Goal: Task Accomplishment & Management: Manage account settings

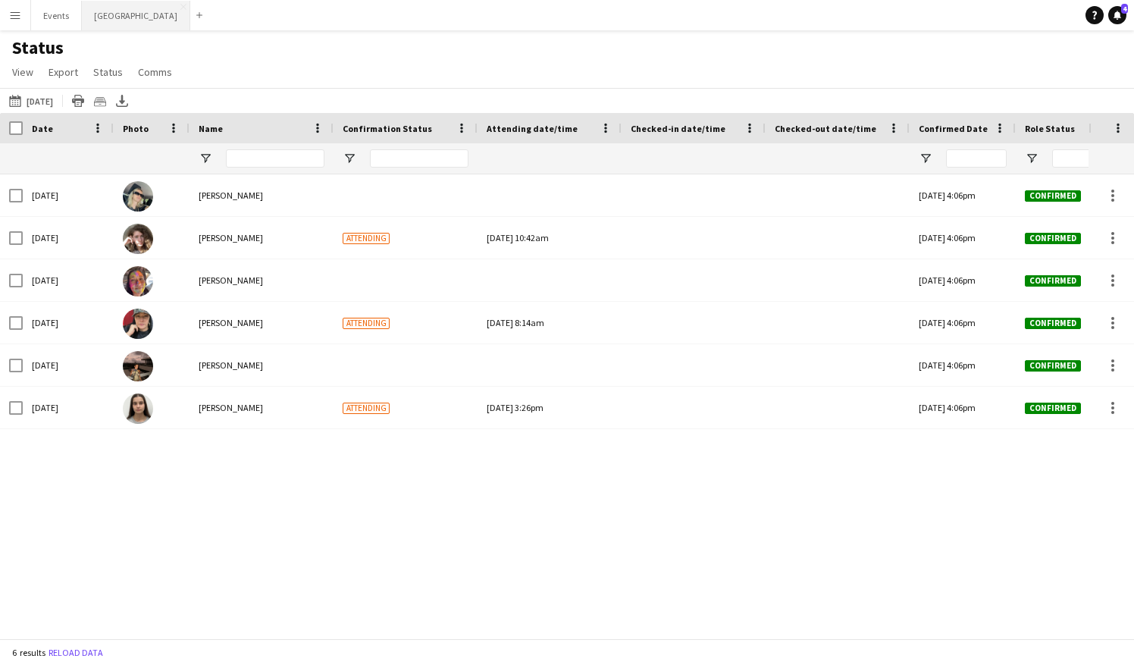
click at [101, 18] on button "Sydney Close" at bounding box center [136, 16] width 108 height 30
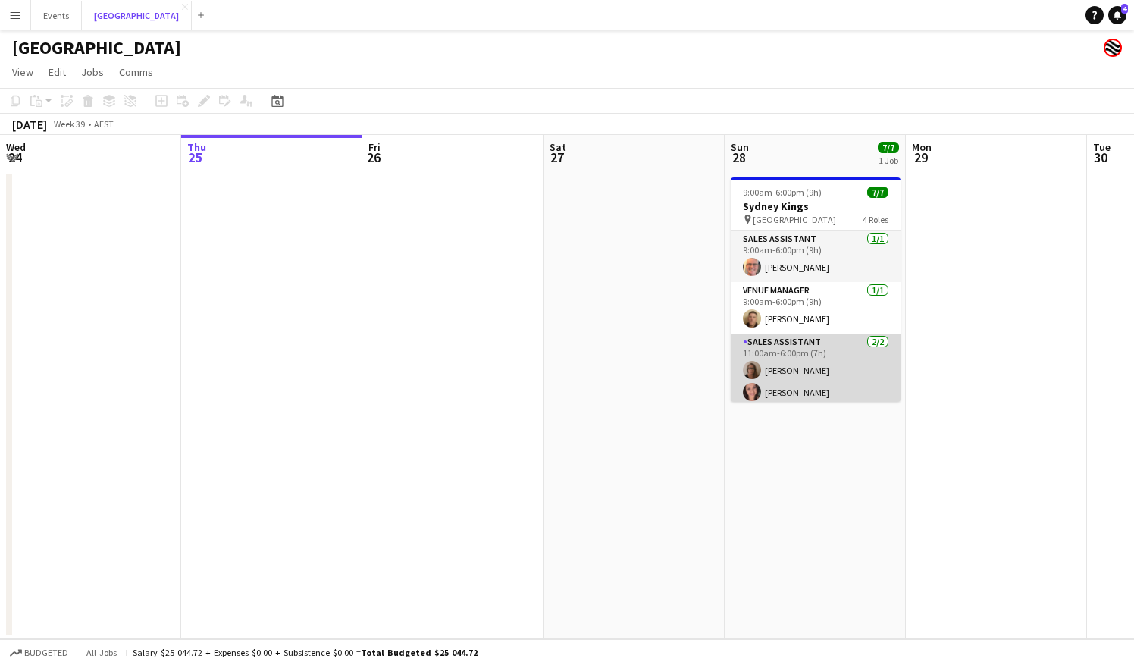
scroll to position [76, 0]
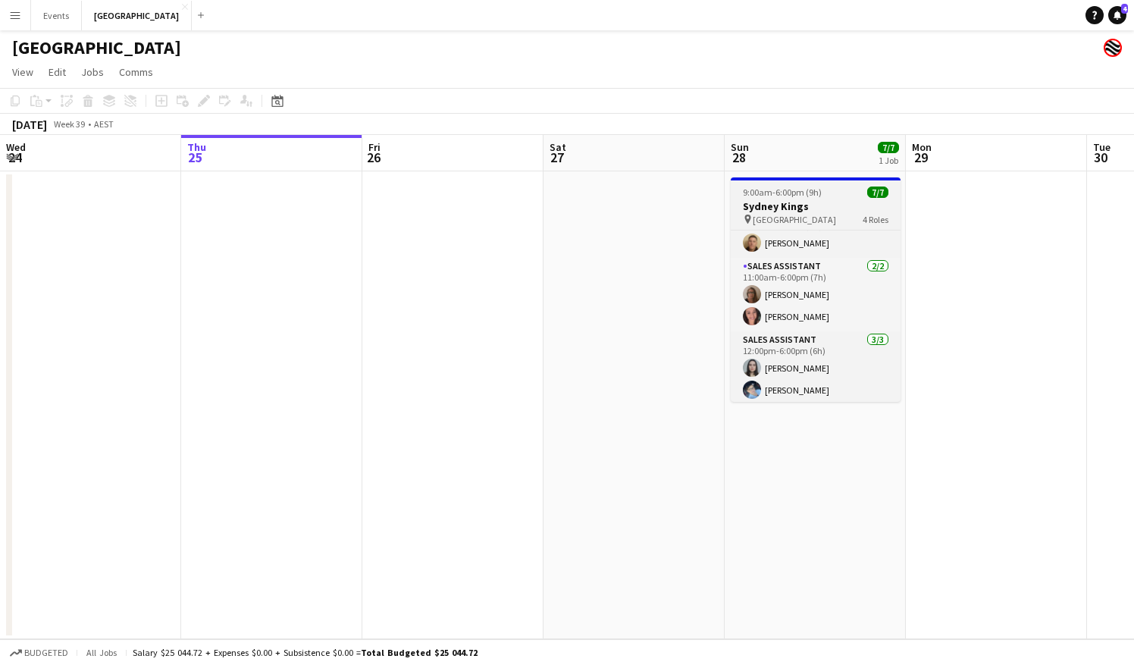
click at [823, 195] on div "9:00am-6:00pm (9h) 7/7" at bounding box center [815, 191] width 170 height 11
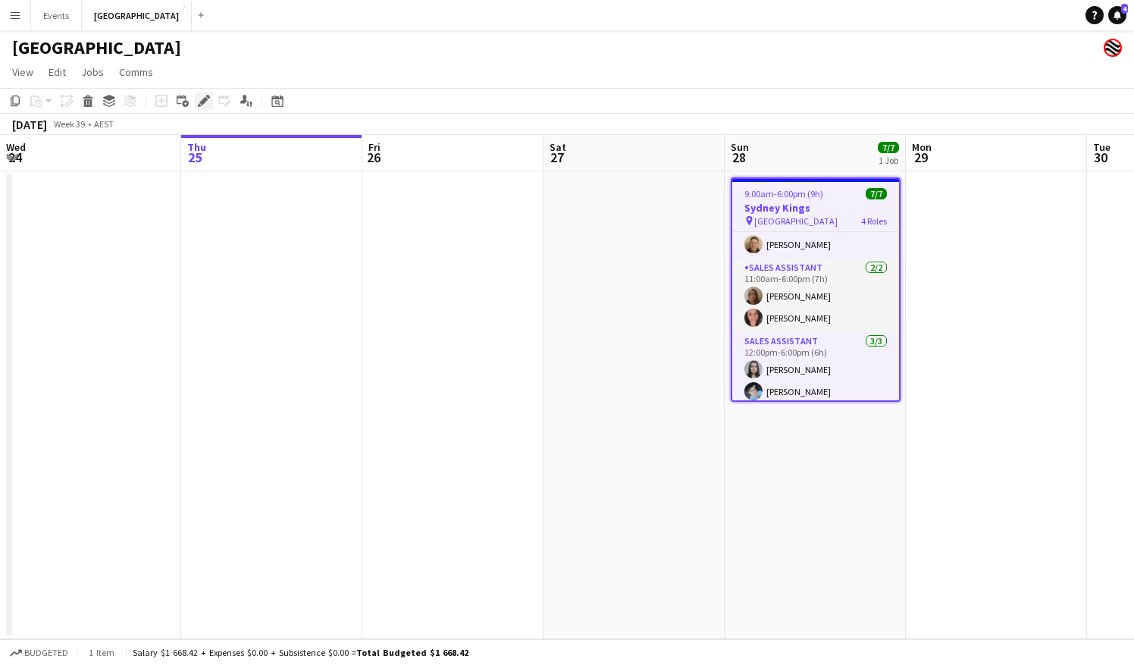
click at [195, 102] on div "Edit" at bounding box center [204, 101] width 18 height 18
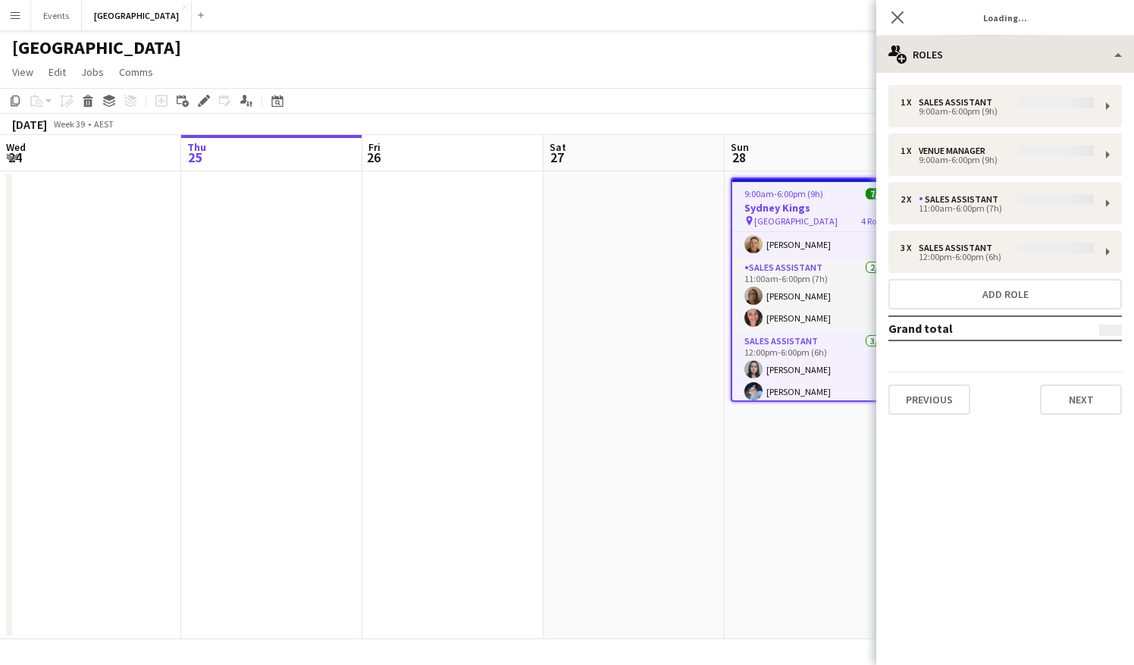
type input "**********"
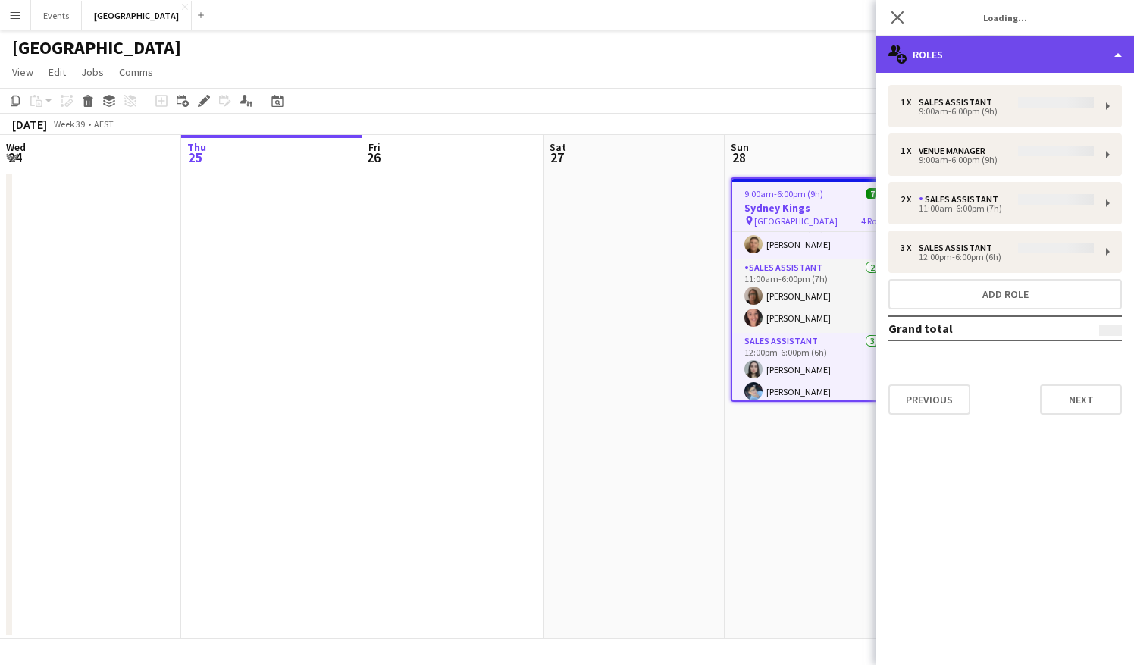
click at [927, 66] on div "multiple-users-add Roles" at bounding box center [1005, 54] width 258 height 36
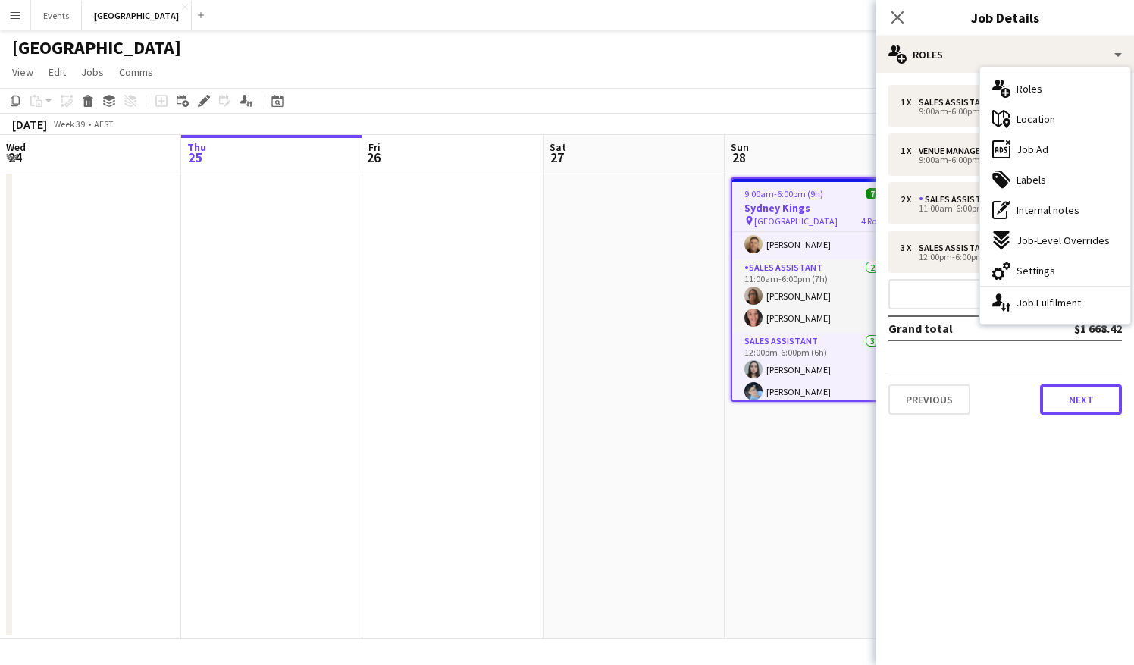
click at [1069, 401] on button "Next" at bounding box center [1081, 399] width 82 height 30
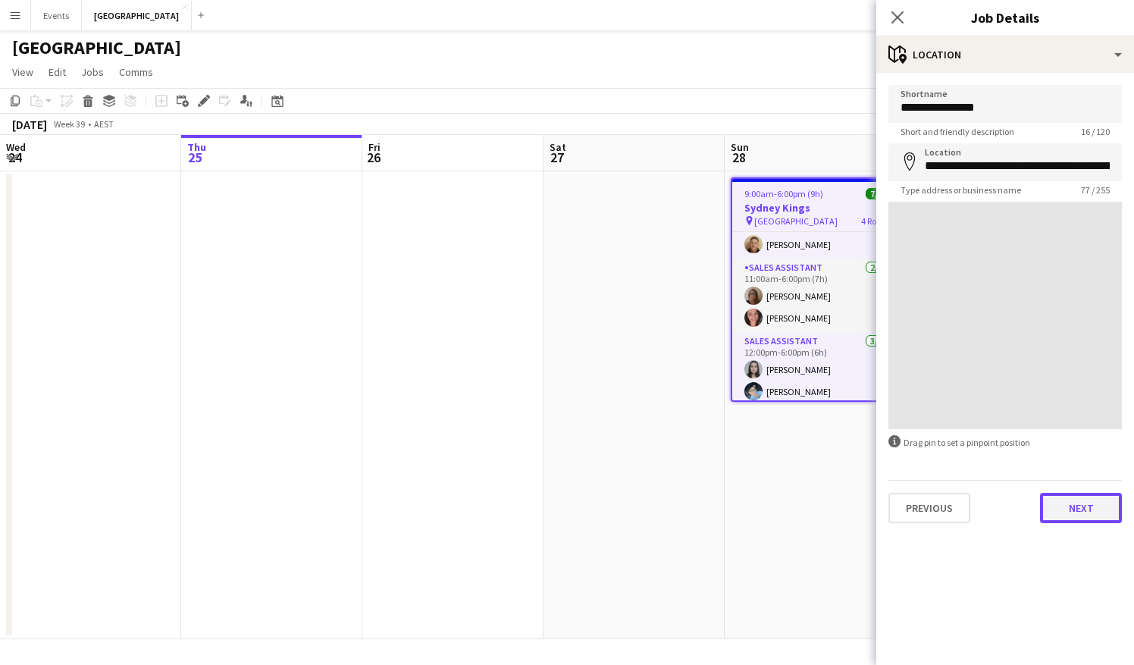
click at [1091, 506] on button "Next" at bounding box center [1081, 508] width 82 height 30
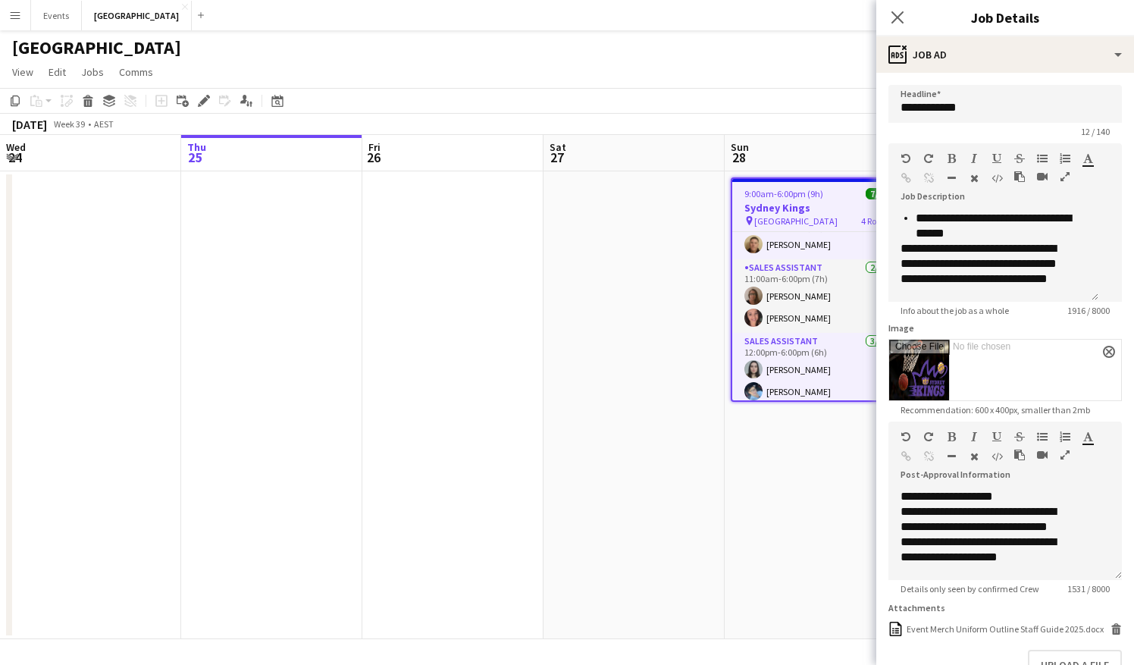
scroll to position [455, 0]
click at [614, 328] on app-date-cell at bounding box center [633, 405] width 181 height 468
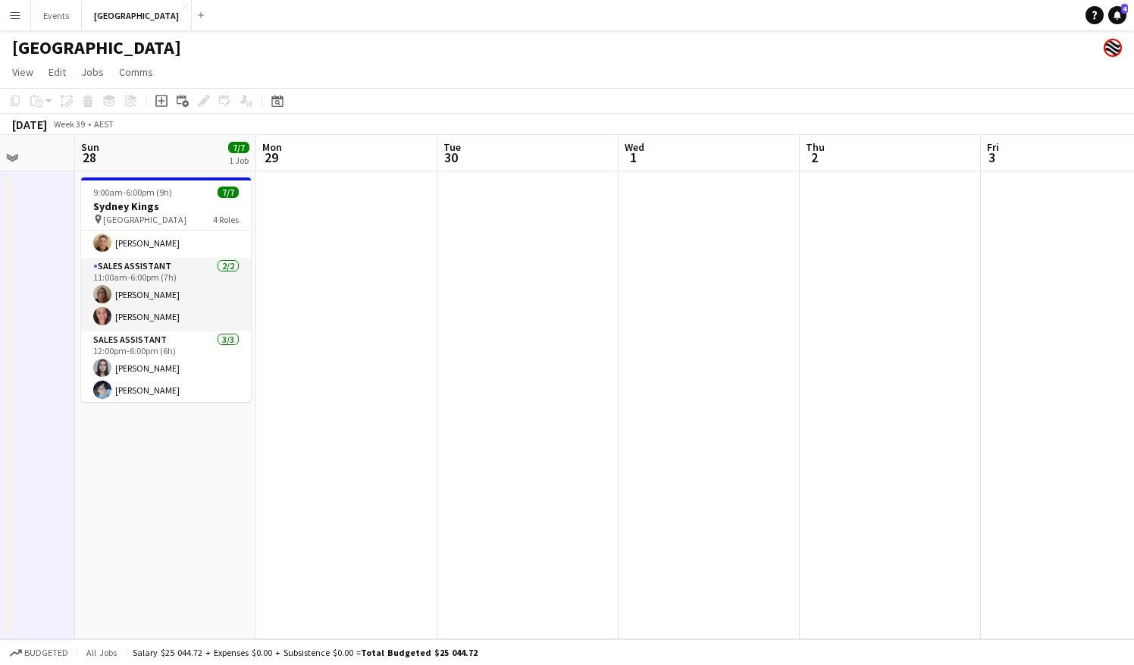
scroll to position [0, 682]
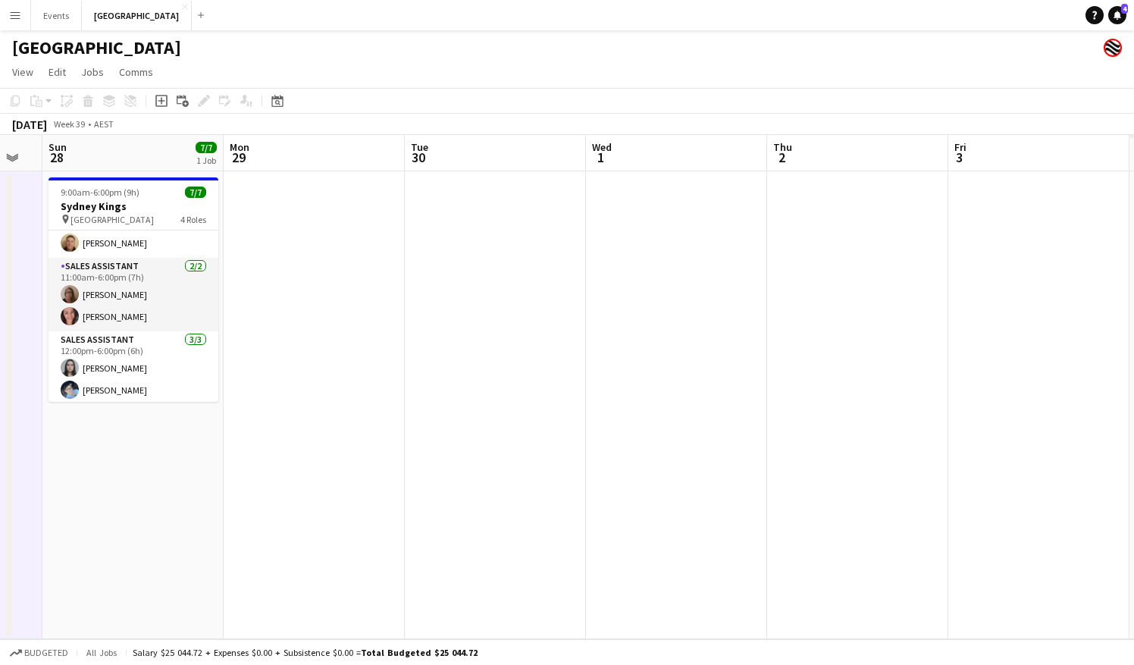
drag, startPoint x: 1021, startPoint y: 301, endPoint x: 788, endPoint y: 339, distance: 235.7
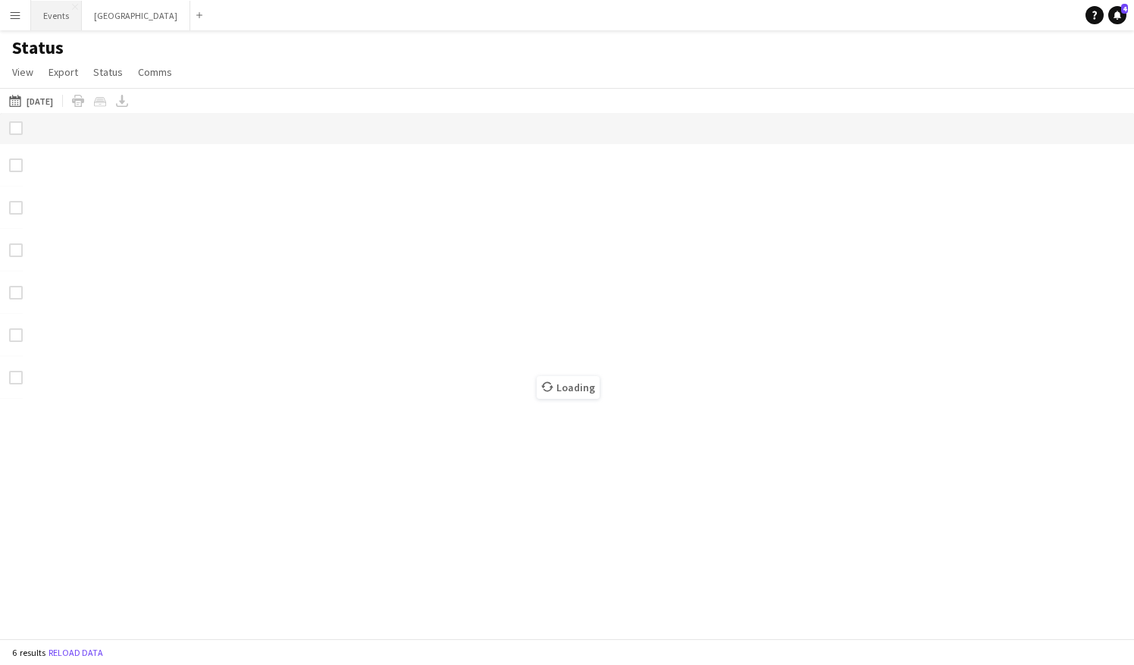
click at [38, 18] on button "Events Close" at bounding box center [56, 16] width 51 height 30
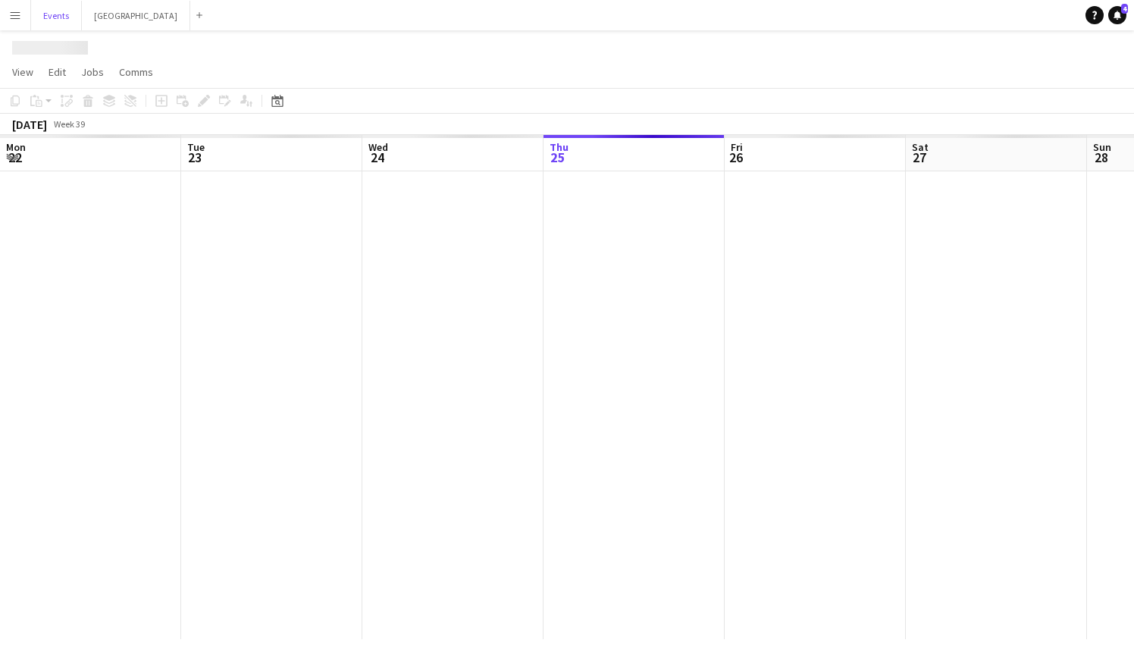
scroll to position [0, 362]
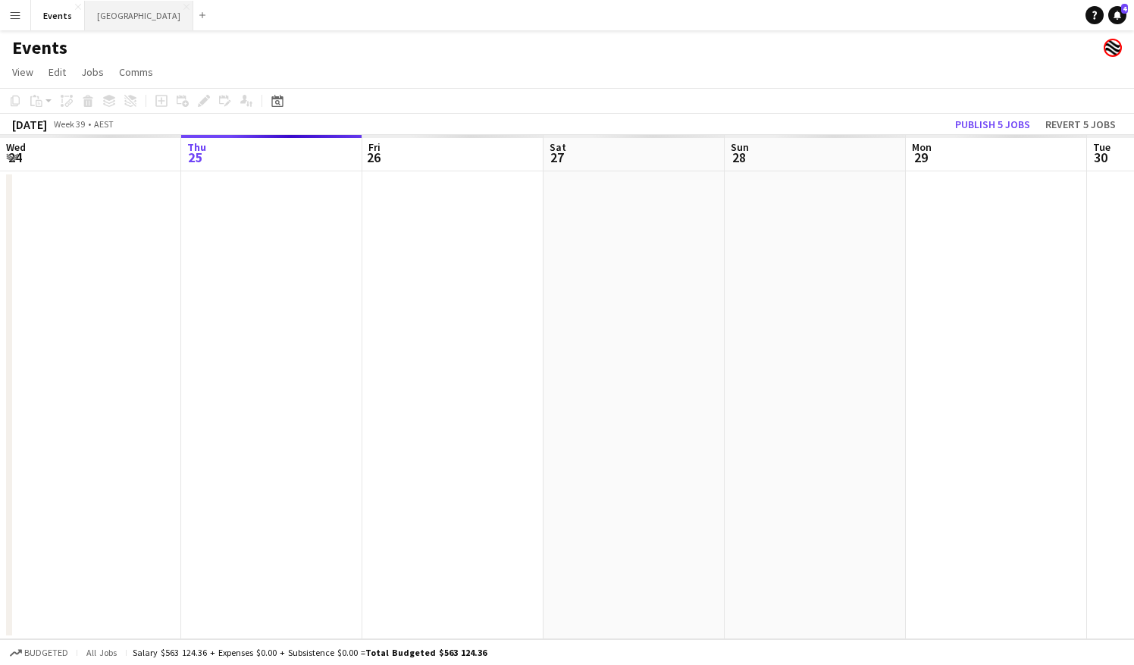
click at [109, 8] on button "Sydney Close" at bounding box center [139, 16] width 108 height 30
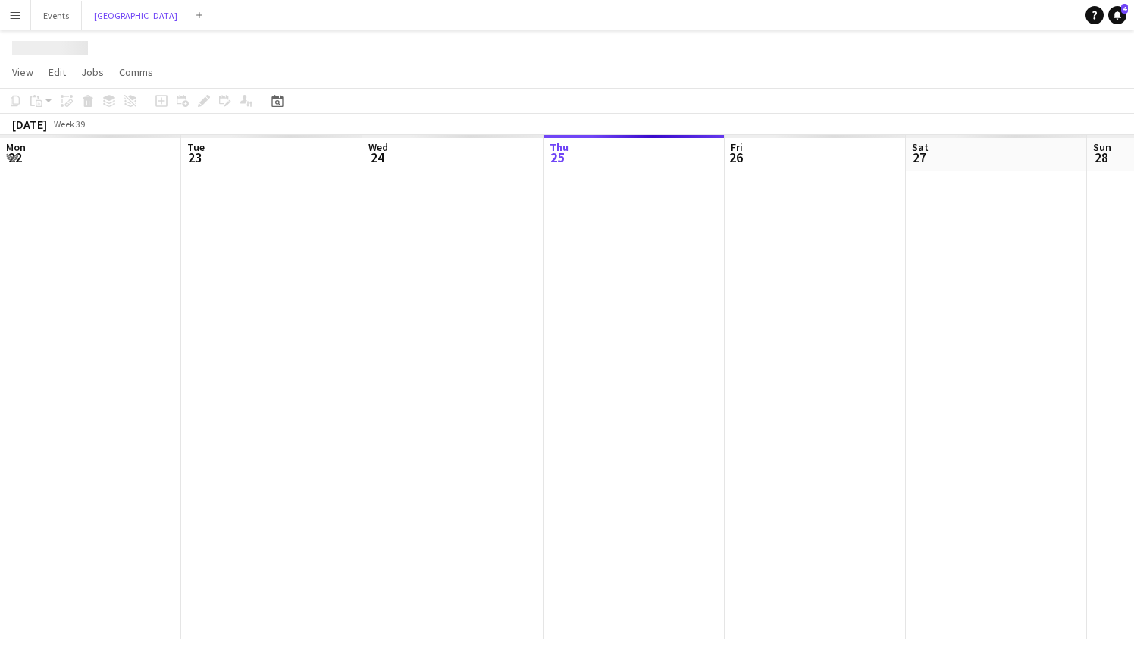
scroll to position [0, 362]
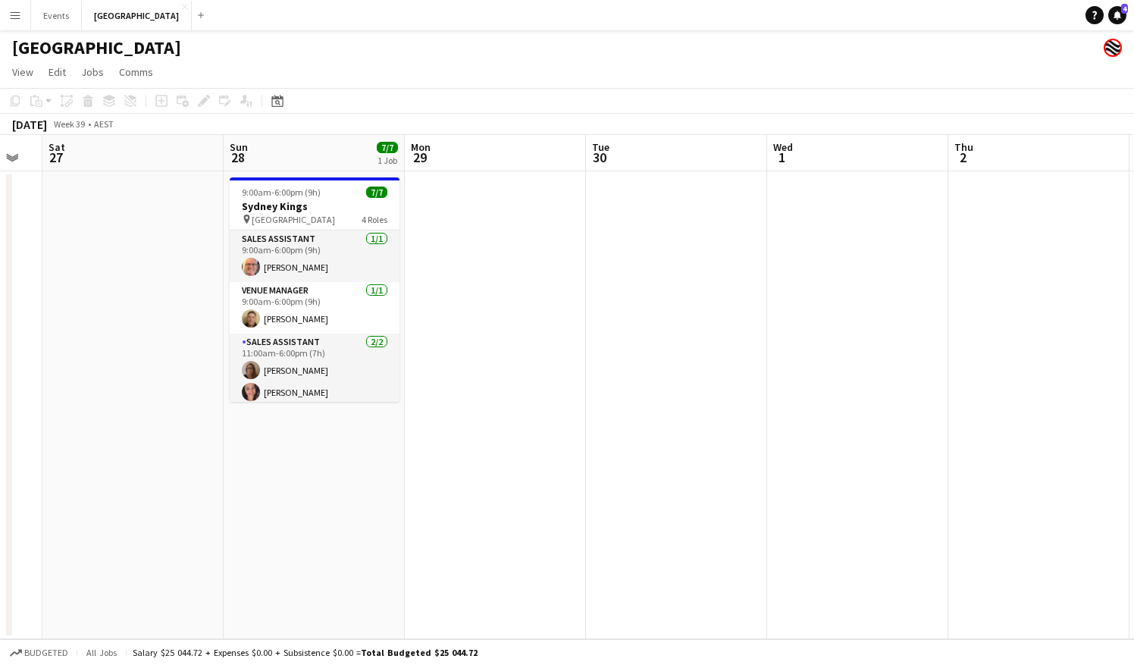
drag, startPoint x: 1031, startPoint y: 339, endPoint x: 529, endPoint y: 352, distance: 502.5
click at [529, 352] on app-calendar-viewport "Wed 24 Thu 25 Fri 26 Sat 27 Sun 28 7/7 1 Job Mon 29 Tue 30 Wed 1 Thu 2 Fri 3 Sa…" at bounding box center [567, 387] width 1134 height 504
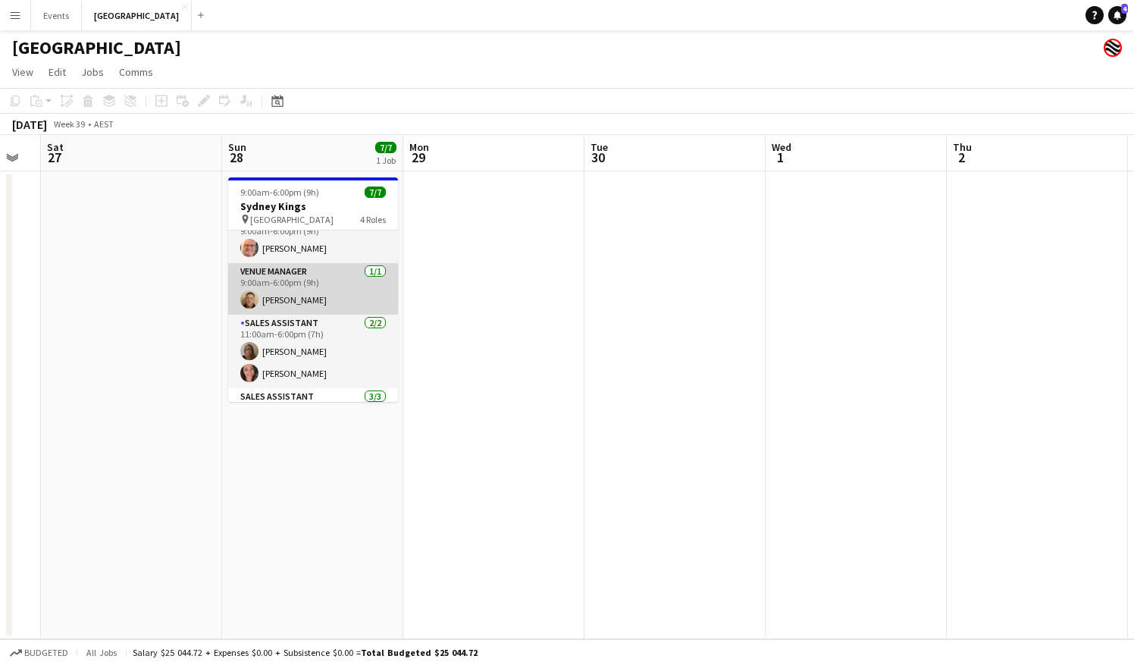
scroll to position [0, 0]
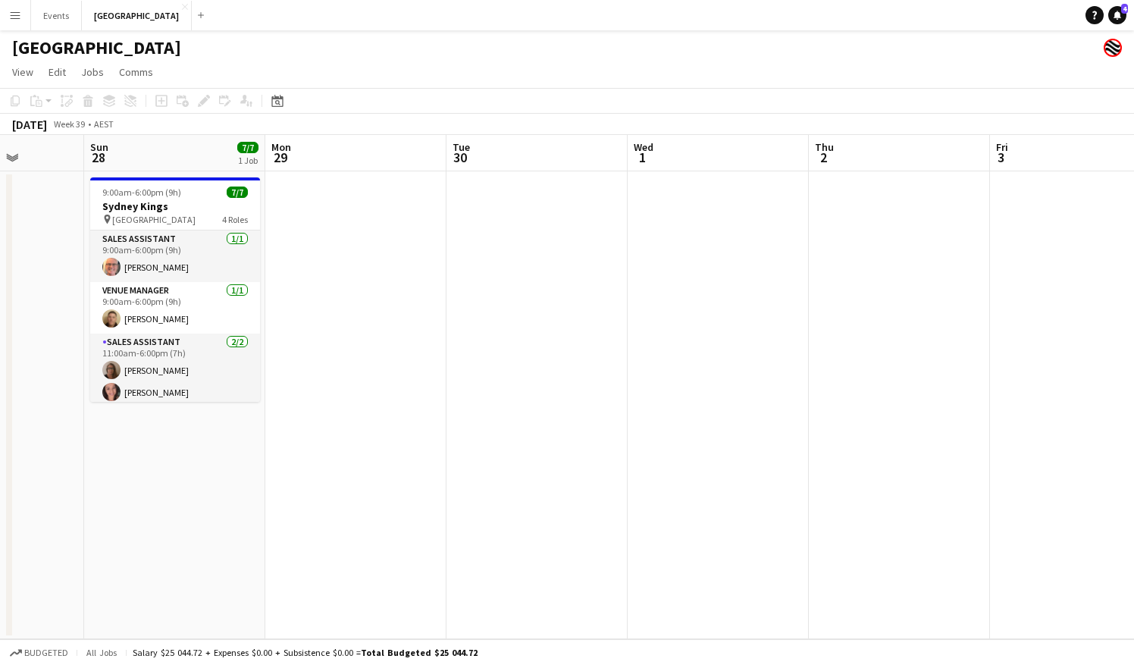
drag, startPoint x: 774, startPoint y: 337, endPoint x: 631, endPoint y: 321, distance: 143.3
click at [631, 321] on app-calendar-viewport "Wed 24 Thu 25 Fri 26 Sat 27 Sun 28 7/7 1 Job Mon 29 Tue 30 Wed 1 Thu 2 Fri 3 Sa…" at bounding box center [567, 387] width 1134 height 504
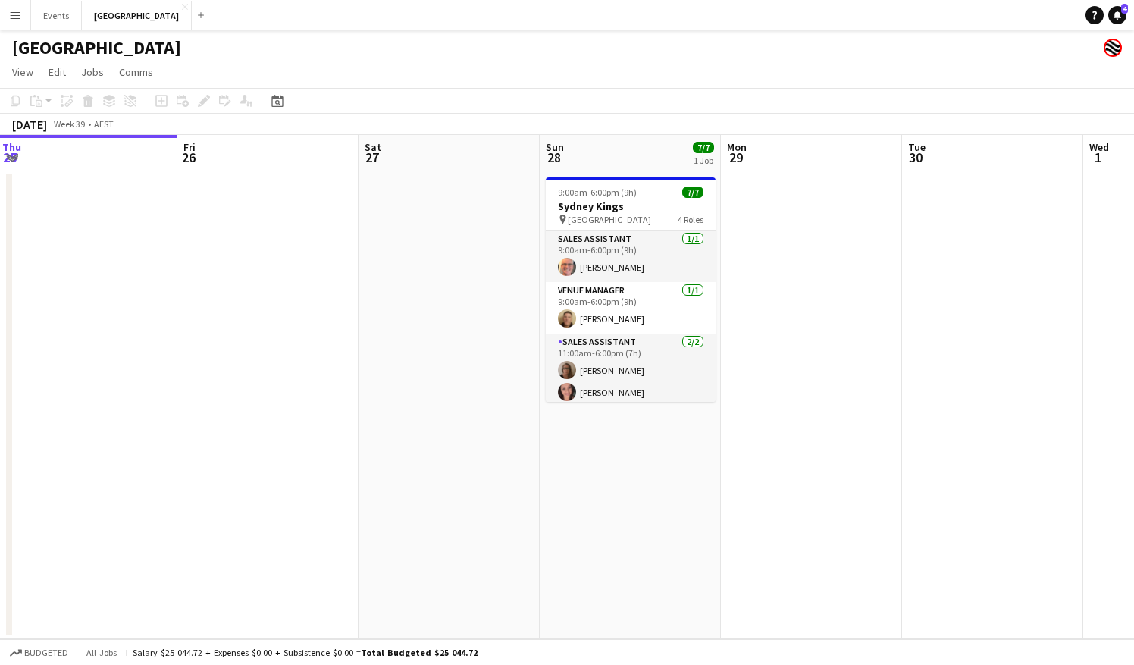
drag, startPoint x: 329, startPoint y: 296, endPoint x: 812, endPoint y: 313, distance: 483.0
click at [812, 313] on app-calendar-viewport "Tue 23 Wed 24 Thu 25 Fri 26 Sat 27 Sun 28 7/7 1 Job Mon 29 Tue 30 Wed 1 Thu 2 F…" at bounding box center [567, 387] width 1134 height 504
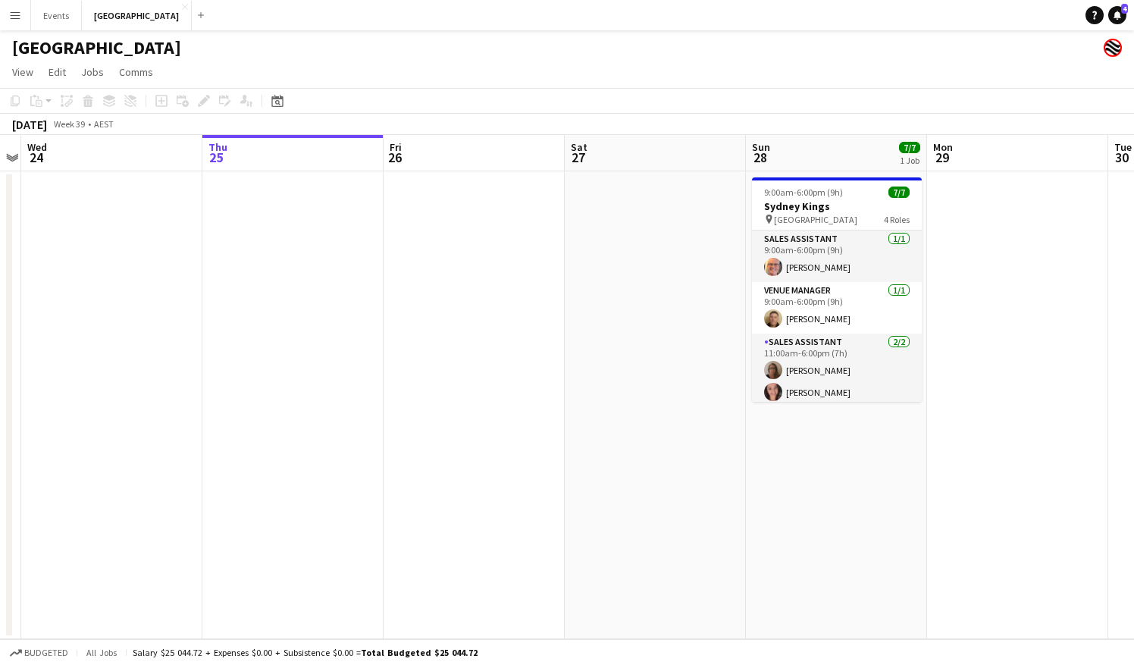
drag, startPoint x: 375, startPoint y: 338, endPoint x: 570, endPoint y: 339, distance: 194.7
click at [570, 339] on app-calendar-viewport "Mon 22 Tue 23 Wed 24 Thu 25 Fri 26 Sat 27 Sun 28 7/7 1 Job Mon 29 Tue 30 Wed 1 …" at bounding box center [567, 387] width 1134 height 504
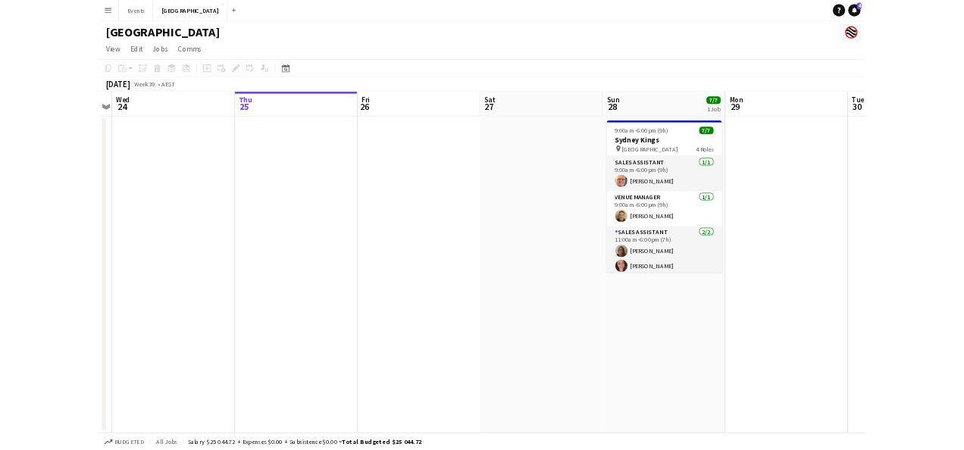
scroll to position [0, 330]
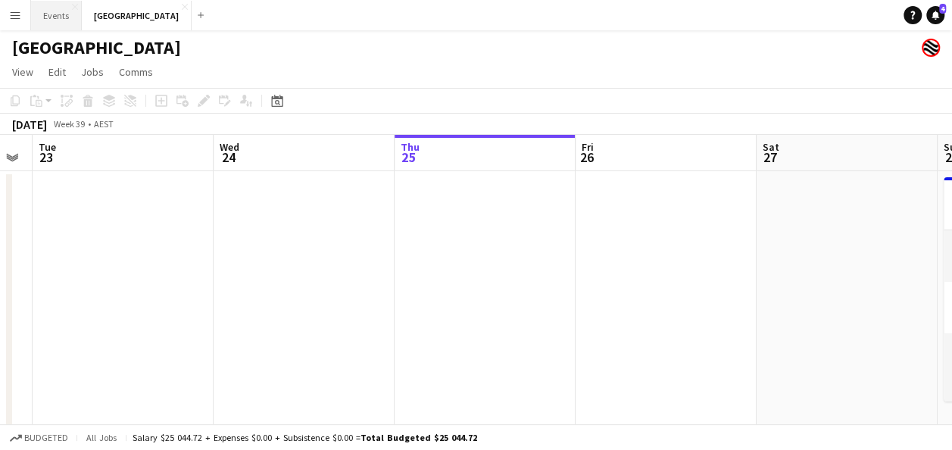
click at [59, 20] on button "Events Close" at bounding box center [56, 16] width 51 height 30
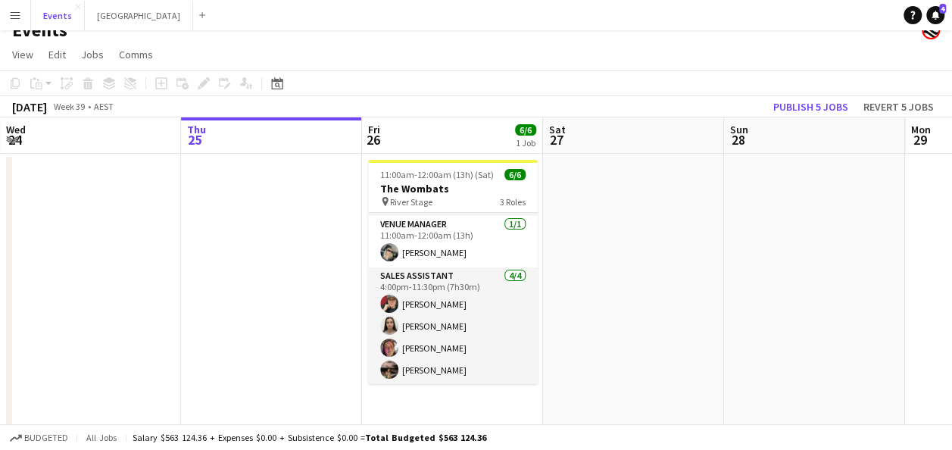
scroll to position [27, 0]
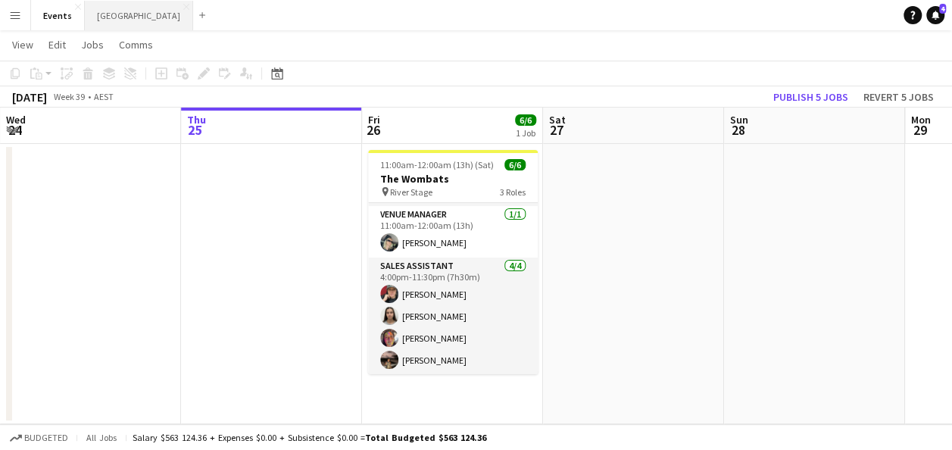
click at [108, 18] on button "Sydney Close" at bounding box center [139, 16] width 108 height 30
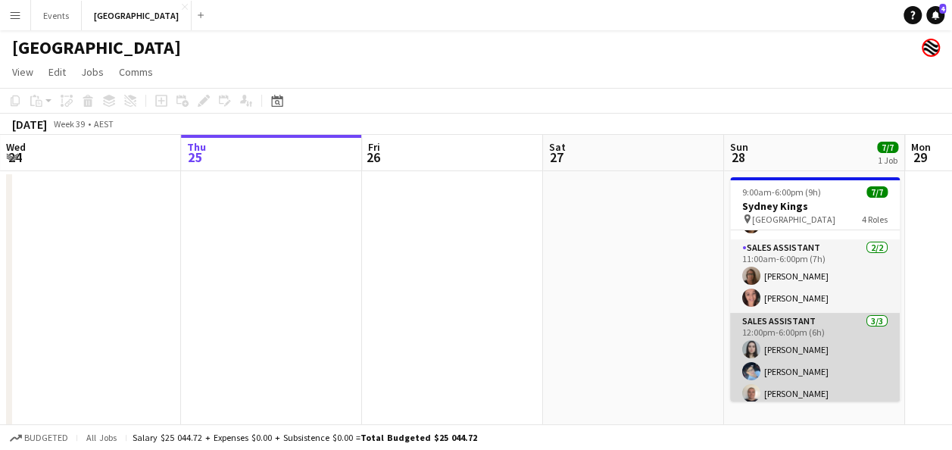
scroll to position [100, 0]
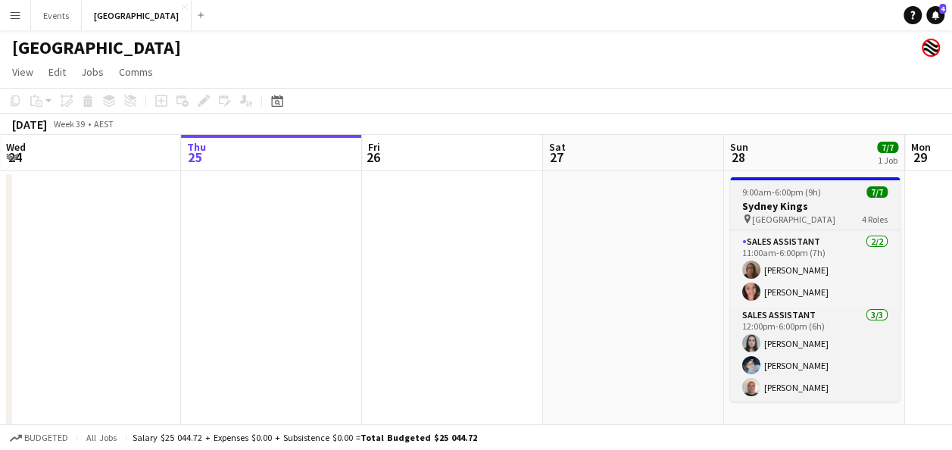
click at [832, 202] on h3 "Sydney Kings" at bounding box center [815, 206] width 170 height 14
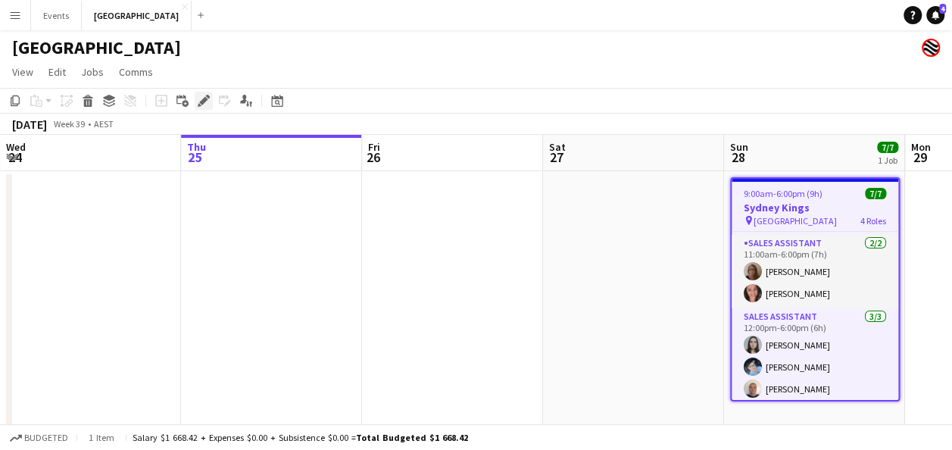
click at [209, 99] on icon "Edit" at bounding box center [204, 101] width 12 height 12
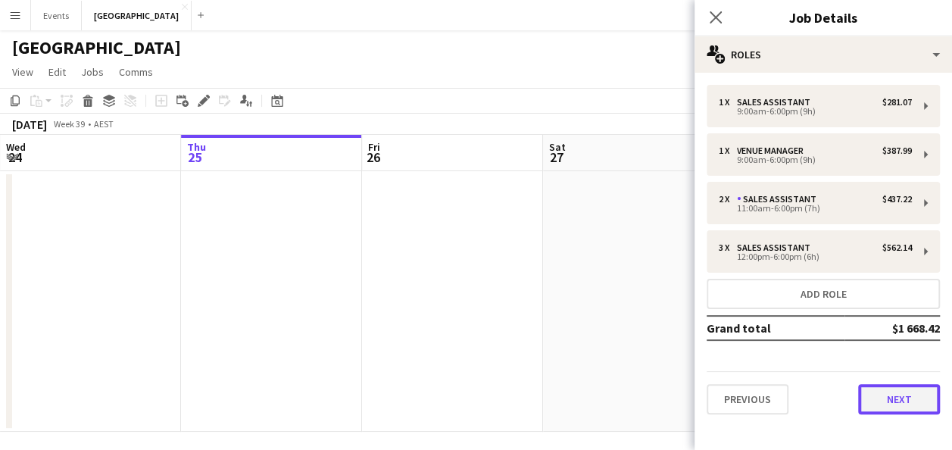
click at [900, 388] on button "Next" at bounding box center [900, 399] width 82 height 30
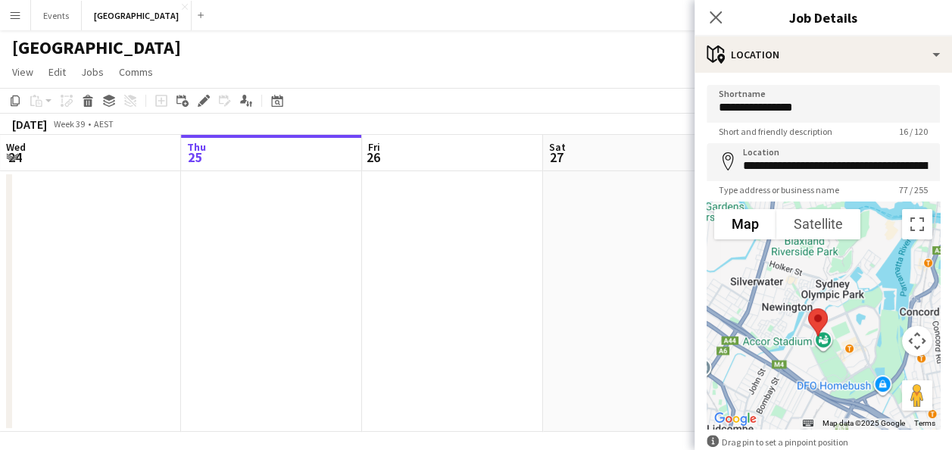
scroll to position [85, 0]
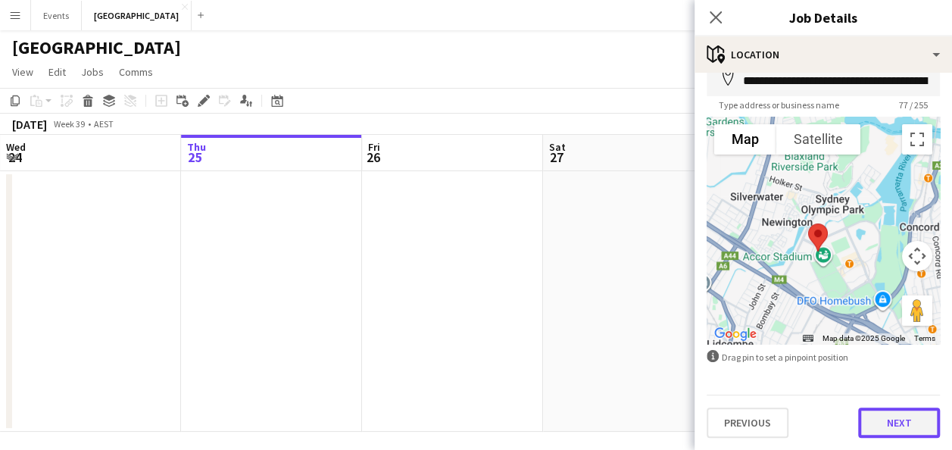
click at [902, 425] on button "Next" at bounding box center [900, 423] width 82 height 30
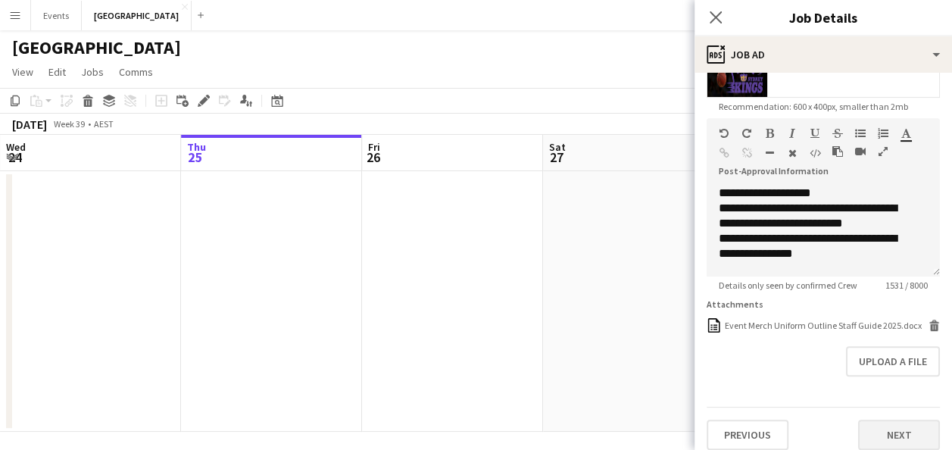
scroll to position [334, 0]
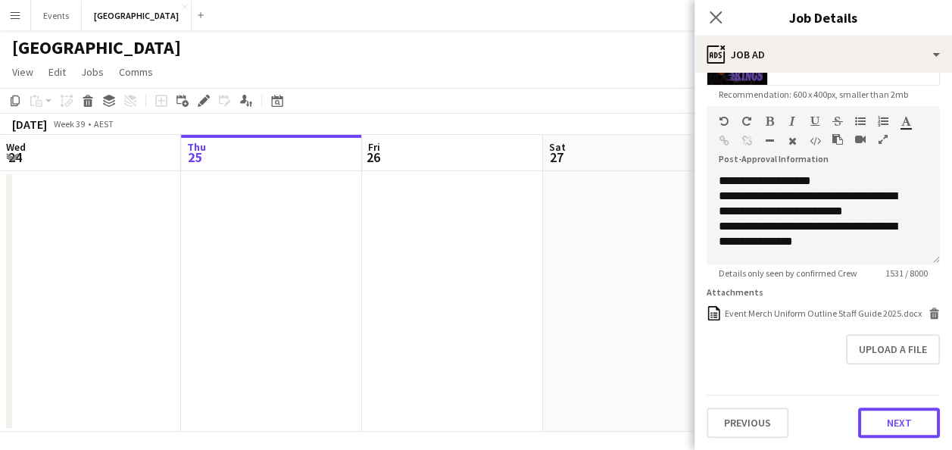
drag, startPoint x: 879, startPoint y: 420, endPoint x: 879, endPoint y: 397, distance: 22.7
click at [880, 416] on button "Next" at bounding box center [900, 423] width 82 height 30
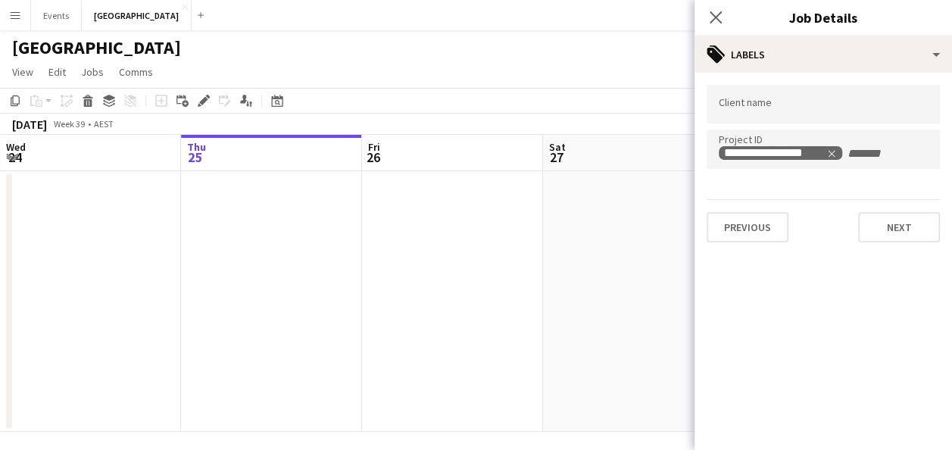
scroll to position [0, 0]
click at [776, 101] on form at bounding box center [823, 103] width 209 height 16
type input "**********"
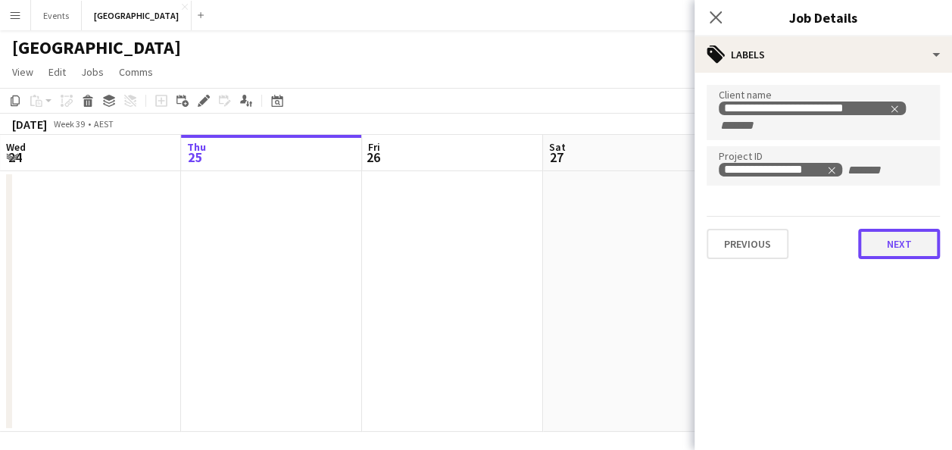
click at [897, 244] on button "Next" at bounding box center [900, 244] width 82 height 30
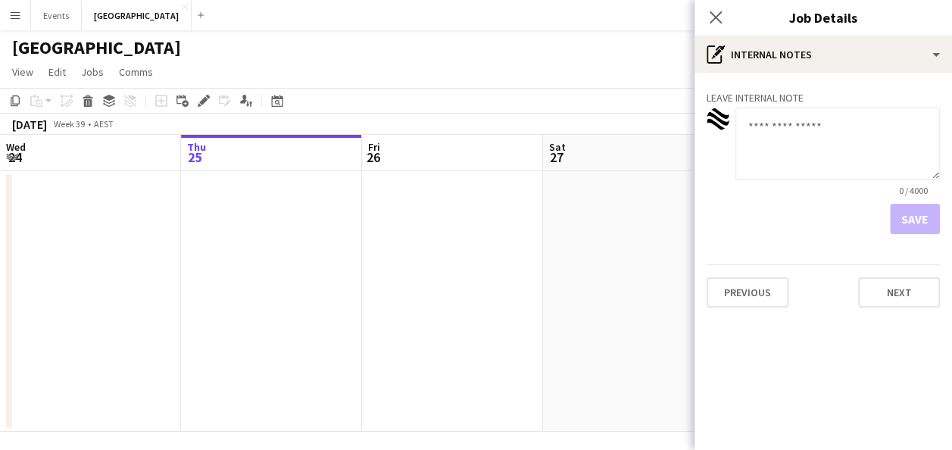
click at [394, 250] on app-date-cell at bounding box center [452, 301] width 181 height 261
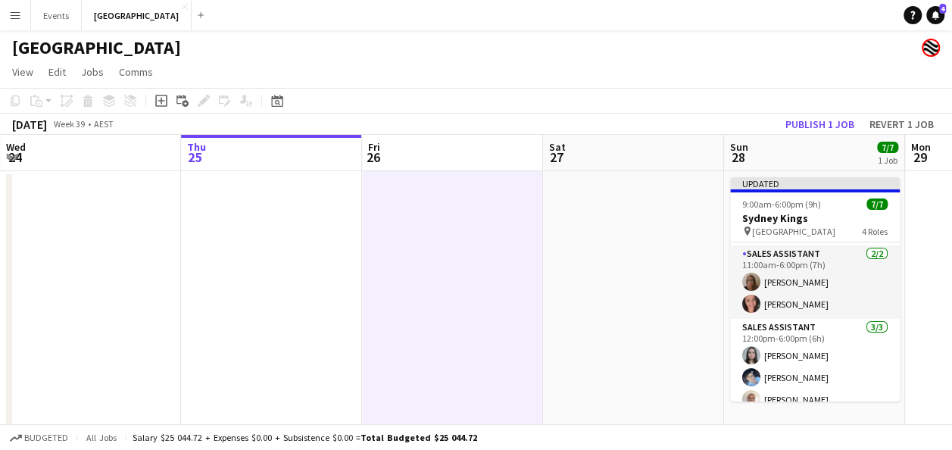
drag, startPoint x: 843, startPoint y: 209, endPoint x: 828, endPoint y: 166, distance: 45.8
click at [843, 206] on div "9:00am-6:00pm (9h) 7/7" at bounding box center [815, 204] width 170 height 11
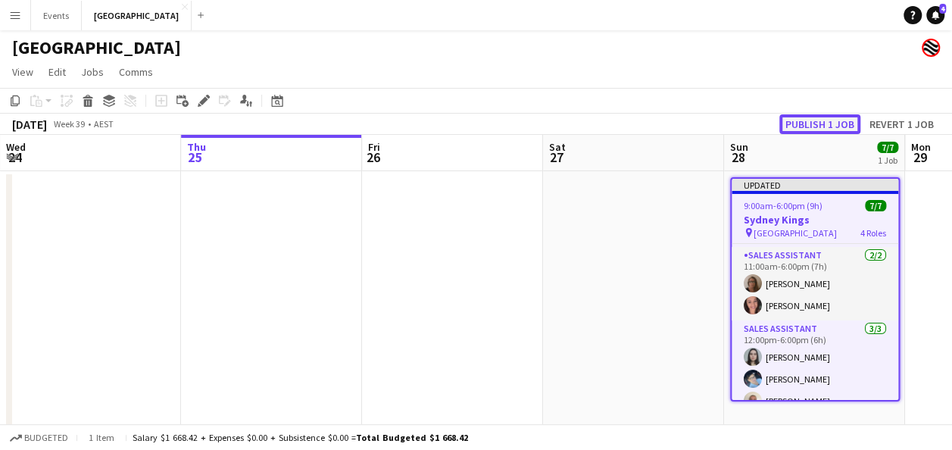
click at [838, 117] on button "Publish 1 job" at bounding box center [820, 124] width 81 height 20
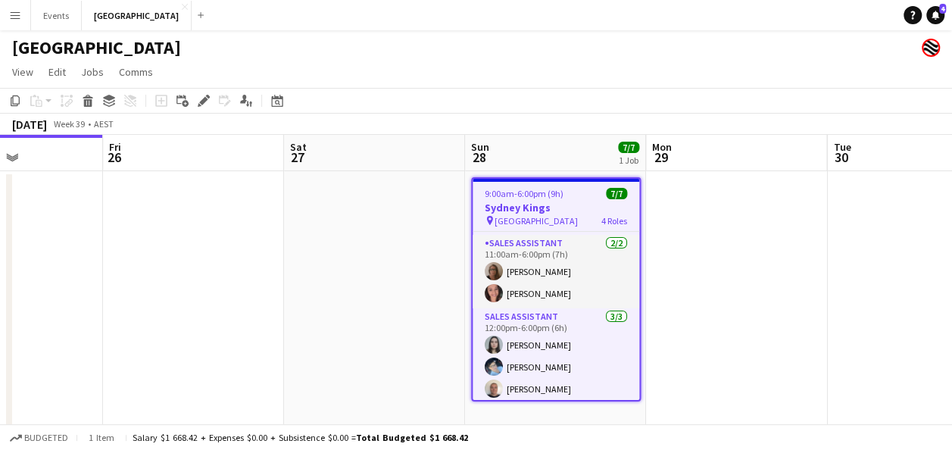
scroll to position [0, 714]
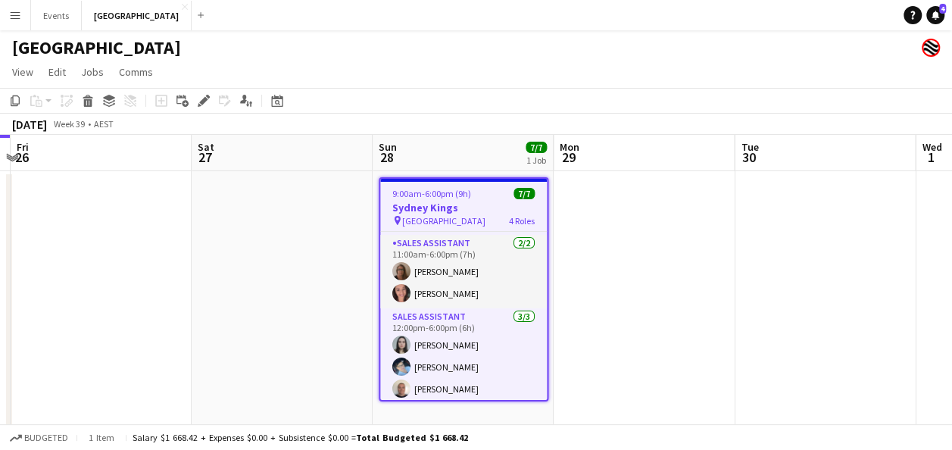
drag, startPoint x: 664, startPoint y: 261, endPoint x: 312, endPoint y: 264, distance: 351.6
click at [312, 264] on app-calendar-viewport "Mon 22 Tue 23 Wed 24 Thu 25 Fri 26 Sat 27 Sun 28 7/7 1 Job Mon 29 Tue 30 Wed 1 …" at bounding box center [476, 283] width 952 height 297
